Goal: Task Accomplishment & Management: Use online tool/utility

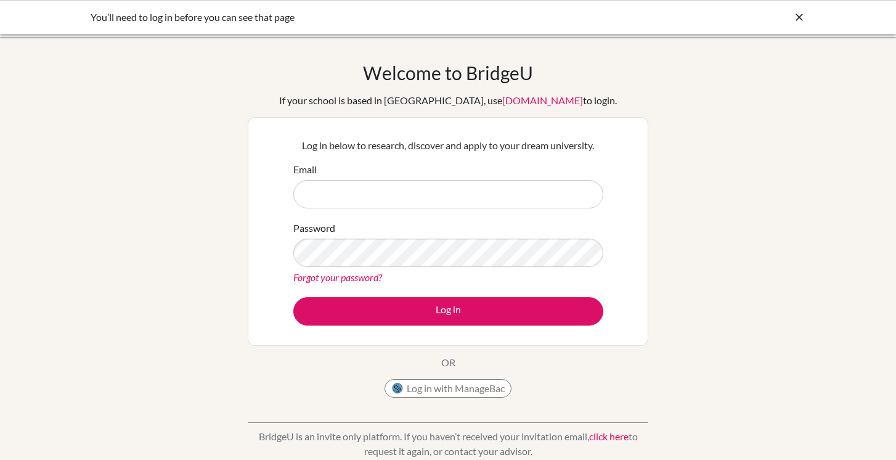
click at [362, 195] on input "Email" at bounding box center [448, 194] width 310 height 28
type input "kchristman@aas-sofia.org"
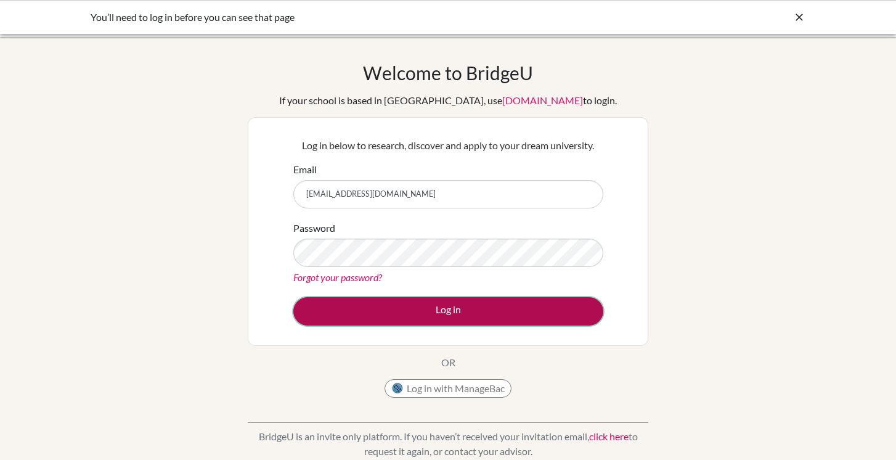
click at [430, 313] on button "Log in" at bounding box center [448, 311] width 310 height 28
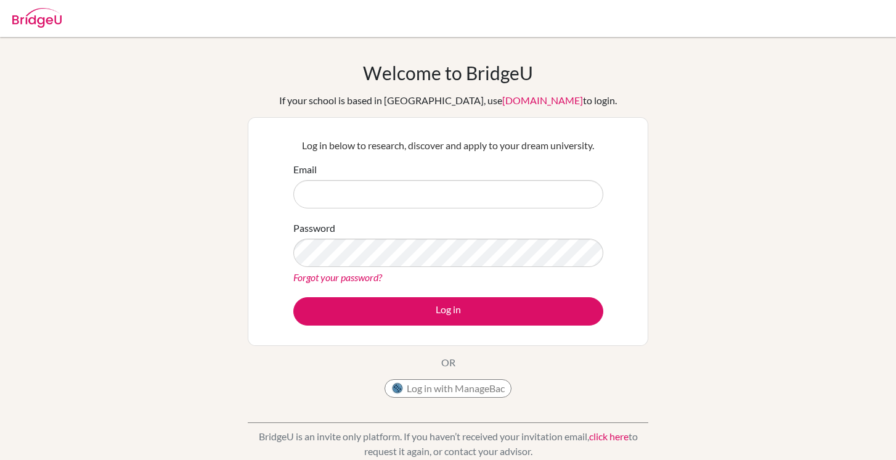
type input "kchristman@aas-sofia.org"
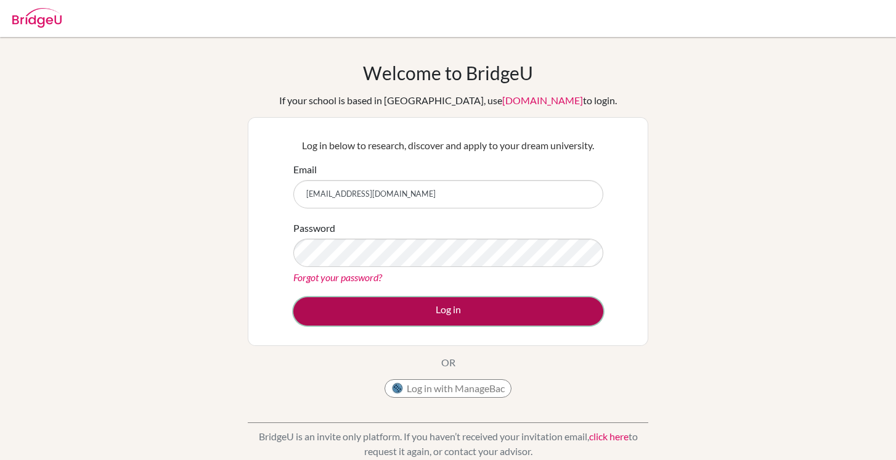
click at [429, 323] on button "Log in" at bounding box center [448, 311] width 310 height 28
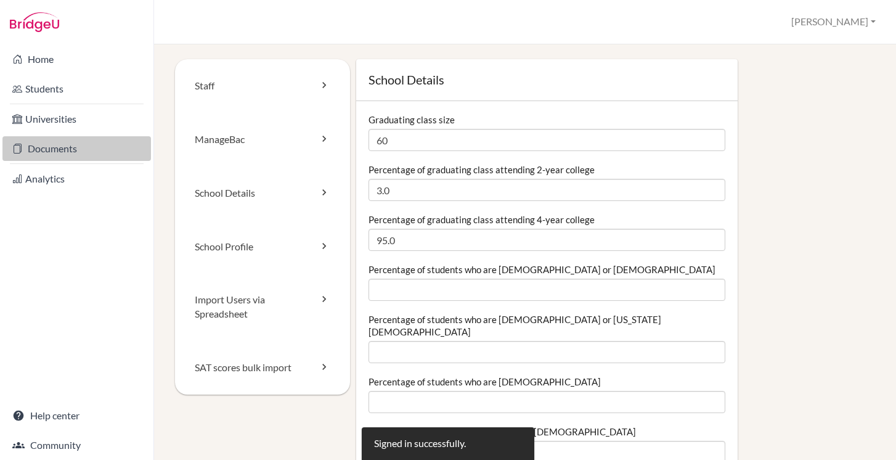
click at [41, 156] on link "Documents" at bounding box center [76, 148] width 148 height 25
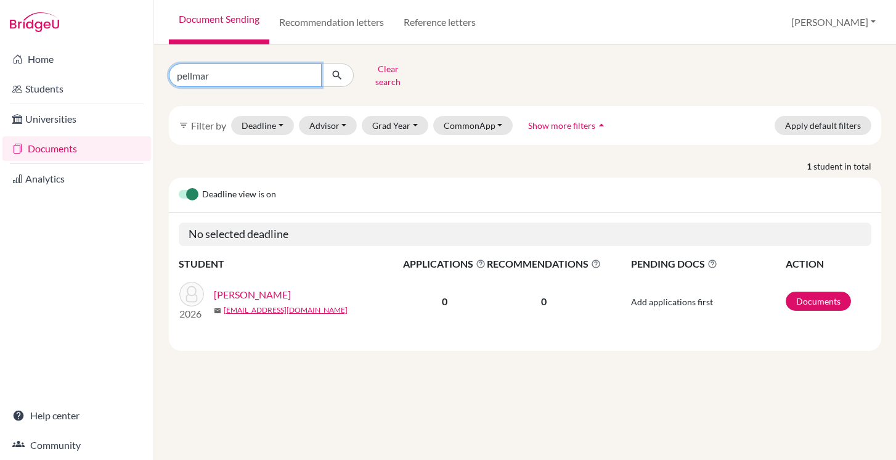
drag, startPoint x: 257, startPoint y: 77, endPoint x: 158, endPoint y: 71, distance: 98.8
click at [158, 71] on div "pellmar Clear search filter_list Filter by Deadline - Select a date range Or do…" at bounding box center [525, 251] width 742 height 415
type input "cunningham"
click button "submit" at bounding box center [337, 74] width 33 height 23
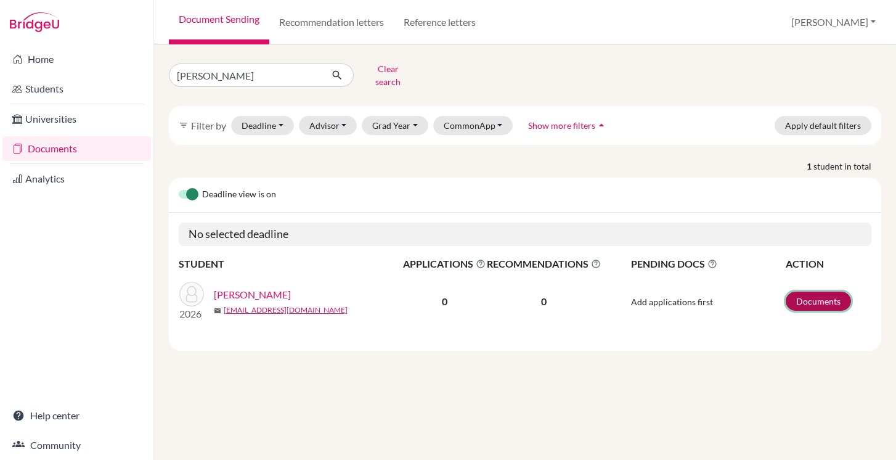
click at [816, 294] on link "Documents" at bounding box center [817, 300] width 65 height 19
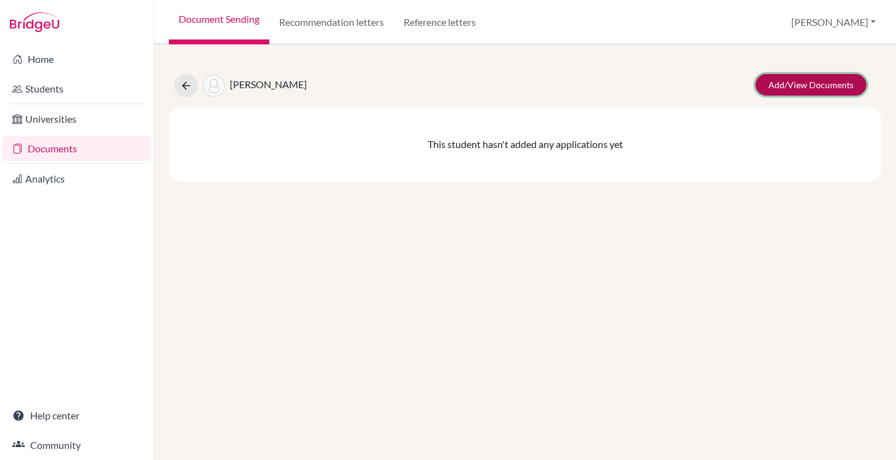
click at [797, 87] on link "Add/View Documents" at bounding box center [810, 85] width 111 height 22
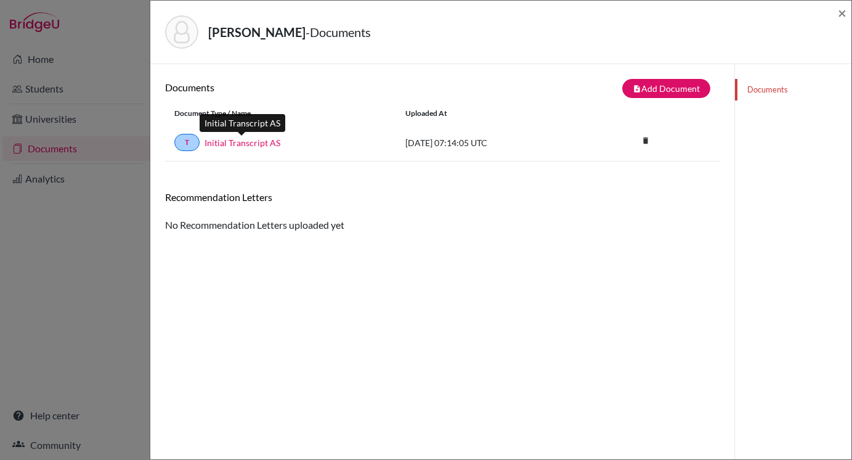
click at [237, 142] on link "Initial Transcript AS" at bounding box center [243, 142] width 76 height 13
click at [842, 18] on span "×" at bounding box center [842, 13] width 9 height 18
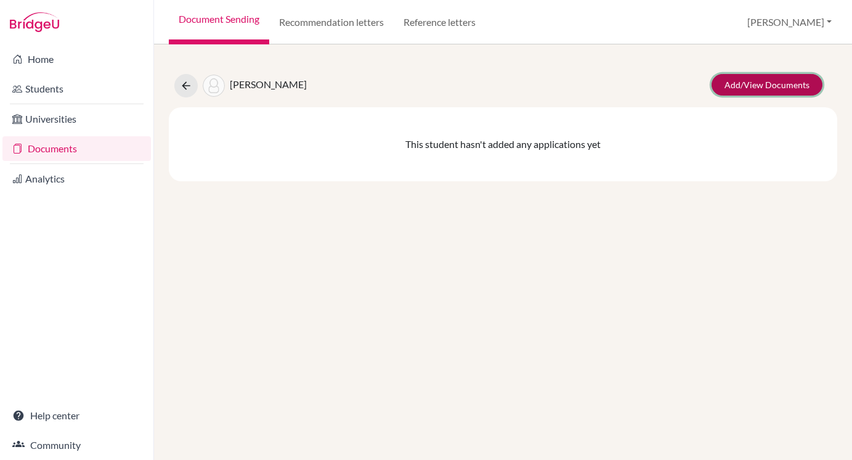
click at [774, 94] on link "Add/View Documents" at bounding box center [767, 85] width 111 height 22
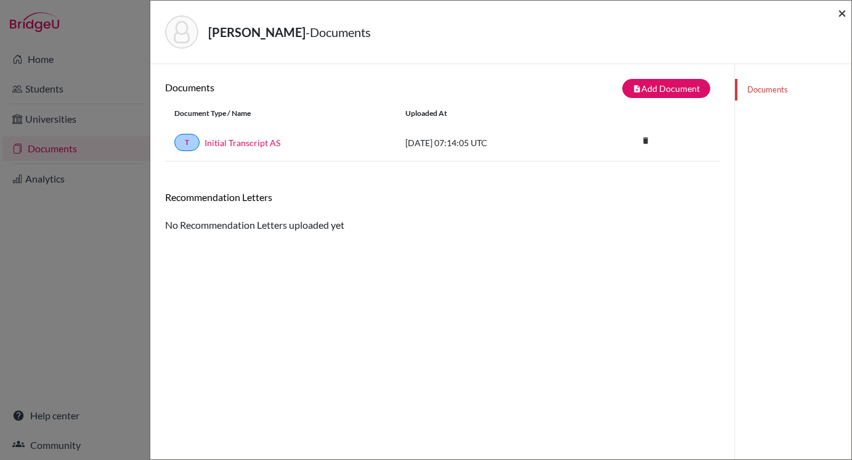
click at [842, 14] on span "×" at bounding box center [842, 13] width 9 height 18
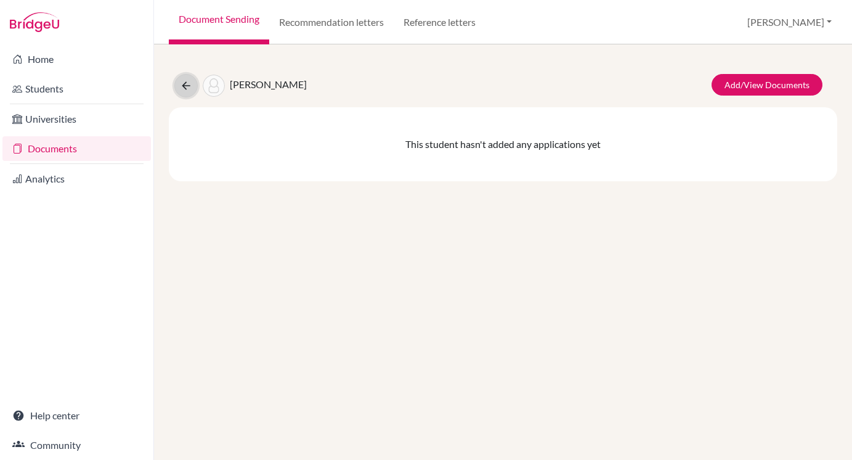
click at [187, 82] on icon at bounding box center [186, 85] width 12 height 12
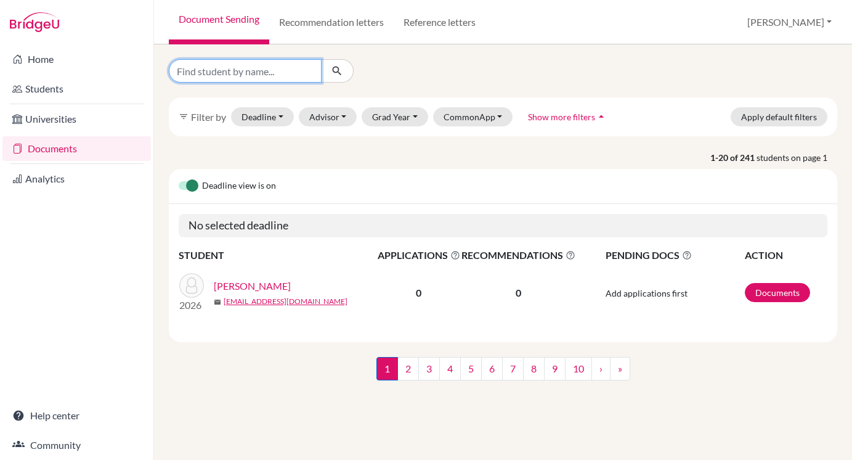
click at [241, 72] on input "Find student by name..." at bounding box center [245, 70] width 153 height 23
type input "ye"
click button "submit" at bounding box center [337, 70] width 33 height 23
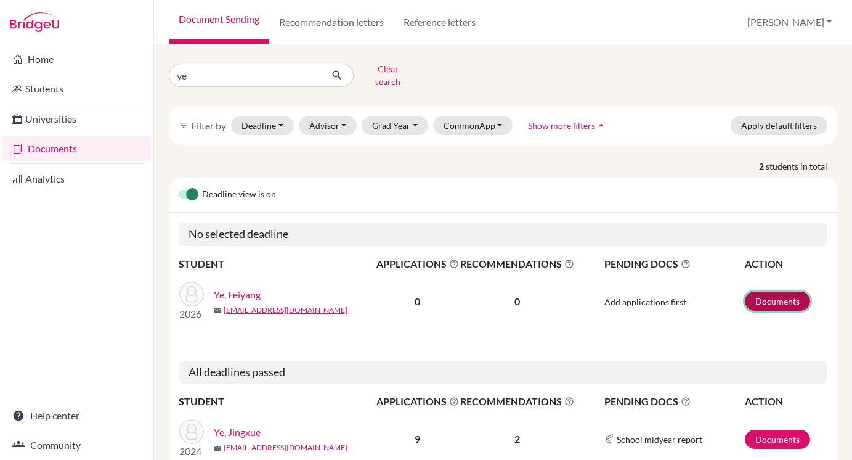
click at [757, 291] on link "Documents" at bounding box center [777, 300] width 65 height 19
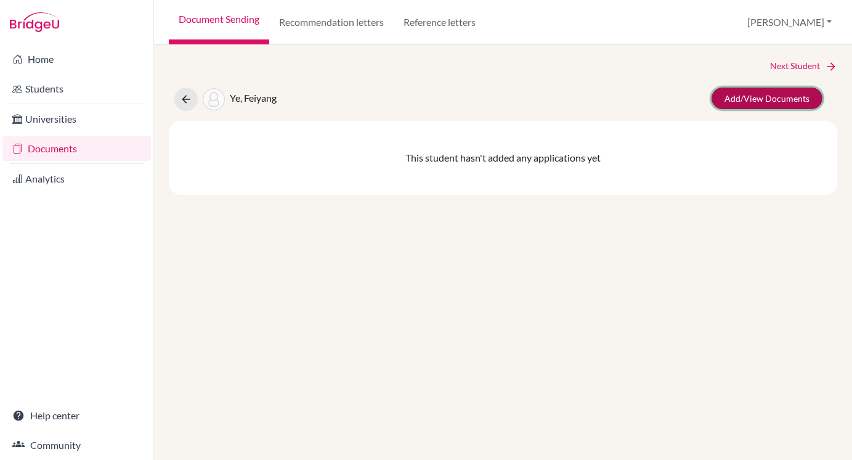
click at [750, 91] on link "Add/View Documents" at bounding box center [767, 98] width 111 height 22
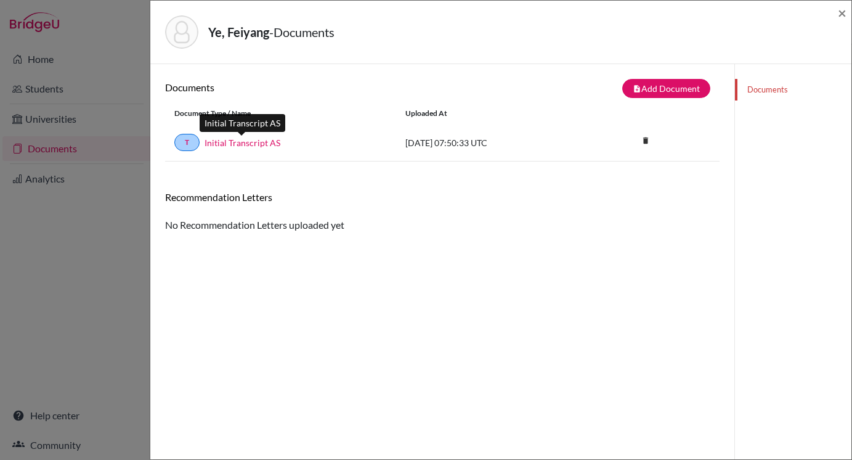
click at [274, 147] on link "Initial Transcript AS" at bounding box center [243, 142] width 76 height 13
click at [843, 13] on span "×" at bounding box center [842, 13] width 9 height 18
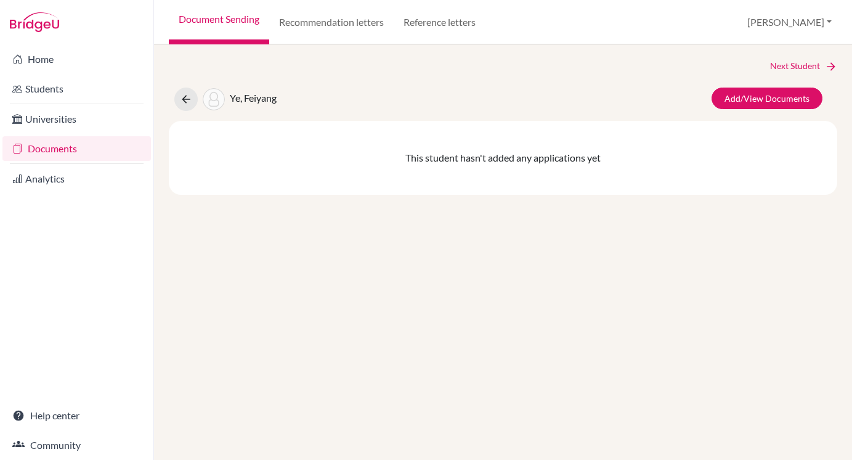
click at [79, 148] on link "Documents" at bounding box center [76, 148] width 148 height 25
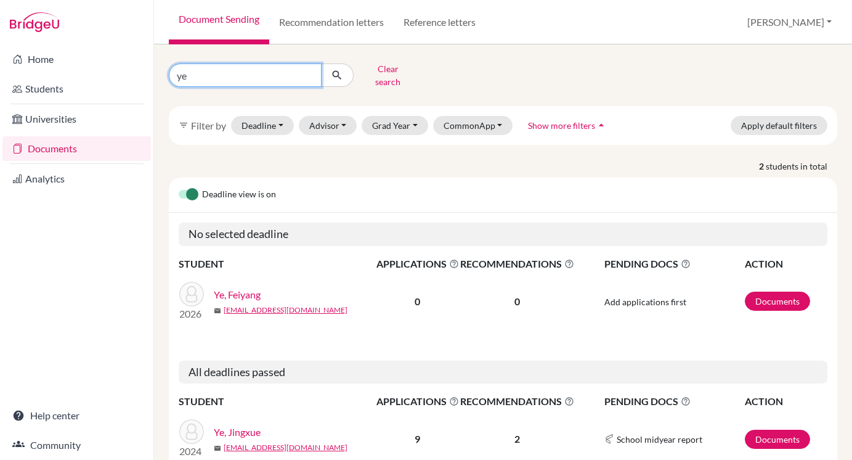
drag, startPoint x: 210, startPoint y: 74, endPoint x: 159, endPoint y: 72, distance: 51.2
click at [160, 72] on div "ye Clear search" at bounding box center [274, 75] width 229 height 32
type input "blackwell, william"
click button "submit" at bounding box center [337, 74] width 33 height 23
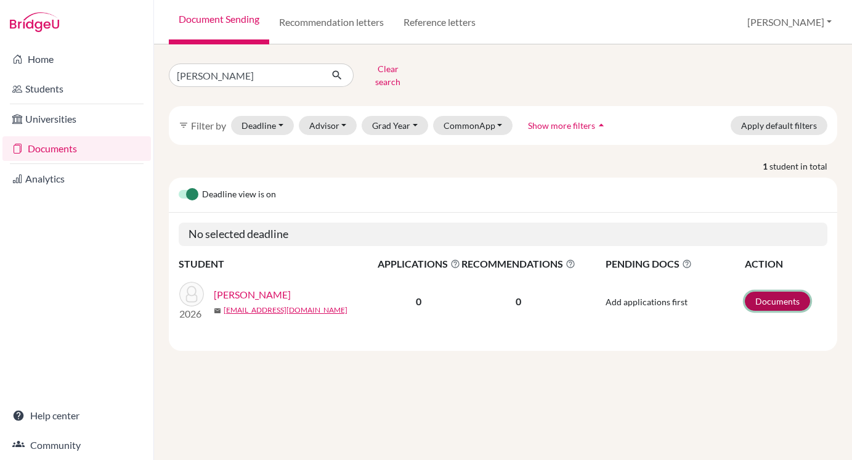
click at [771, 291] on link "Documents" at bounding box center [777, 300] width 65 height 19
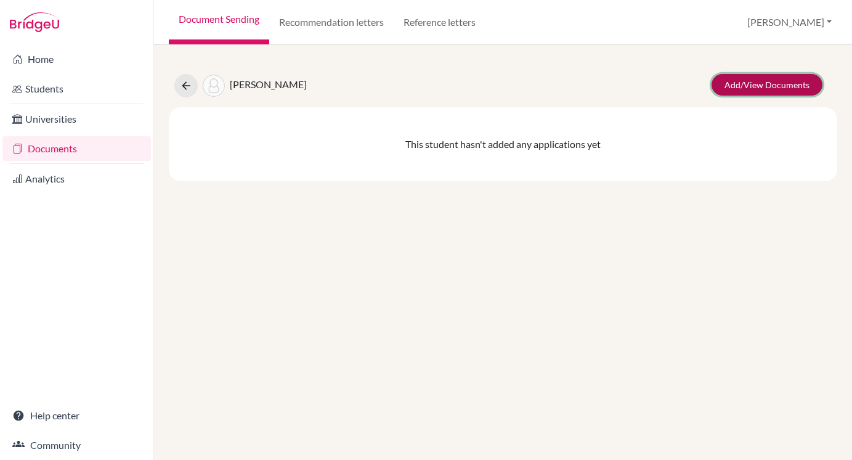
click at [752, 93] on link "Add/View Documents" at bounding box center [767, 85] width 111 height 22
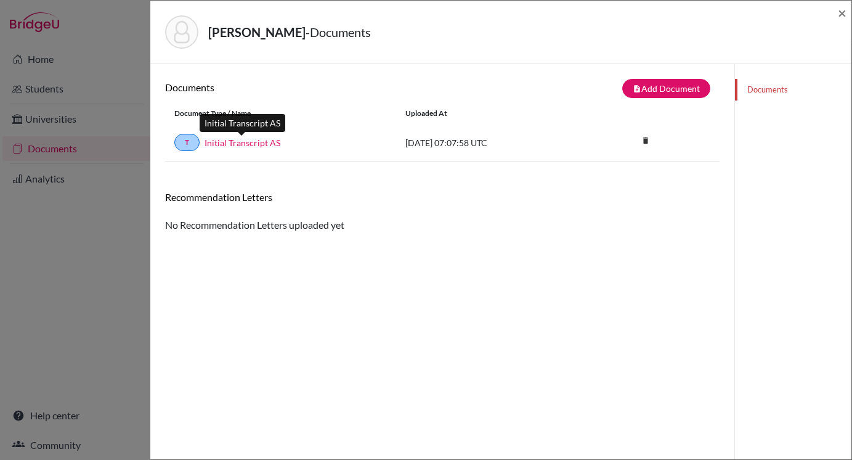
click at [260, 147] on link "Initial Transcript AS" at bounding box center [243, 142] width 76 height 13
